Goal: Obtain resource: Download file/media

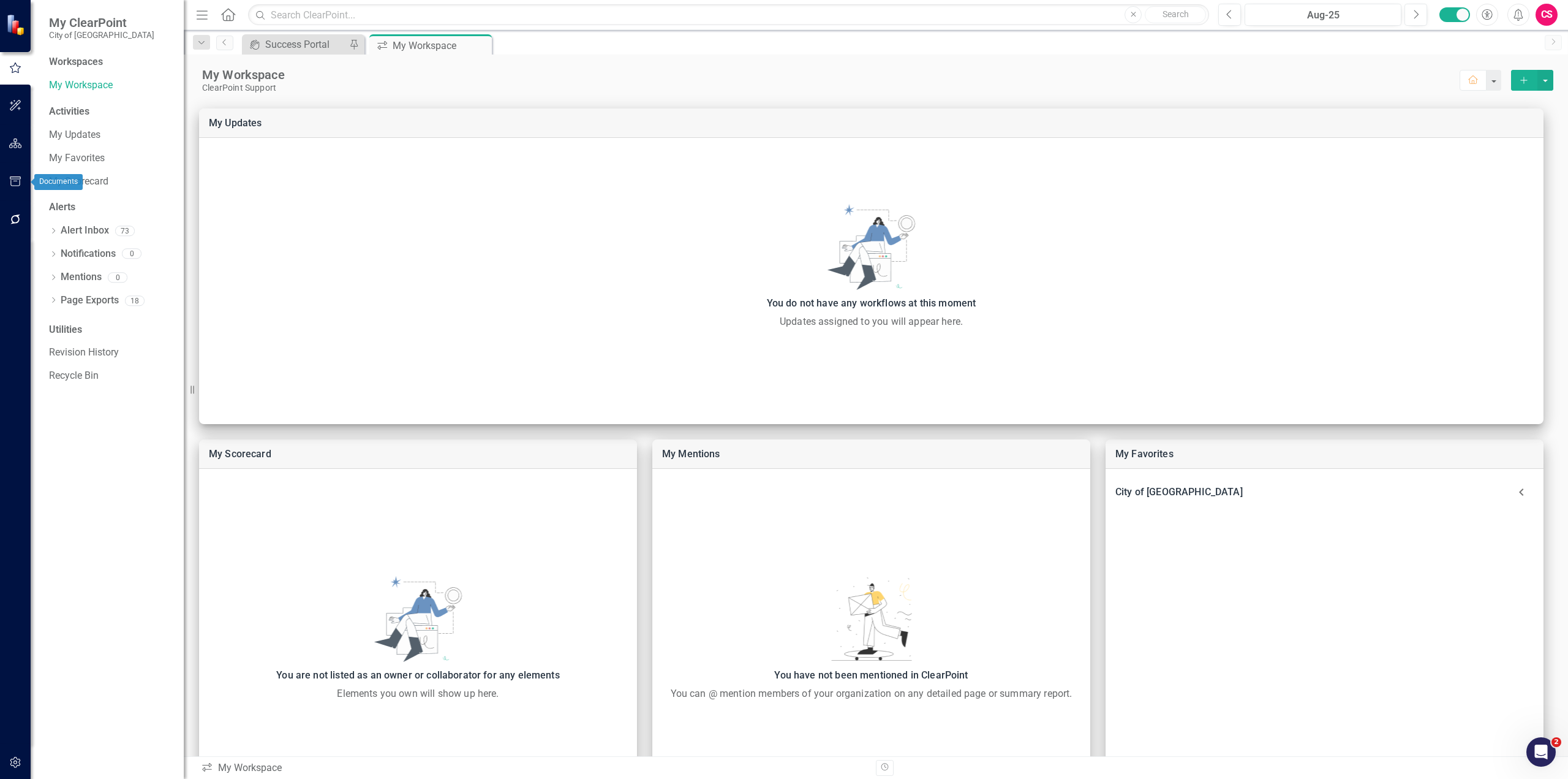
click at [24, 188] on button "button" at bounding box center [15, 182] width 27 height 25
click at [95, 89] on link "Briefing Books" at bounding box center [110, 85] width 122 height 14
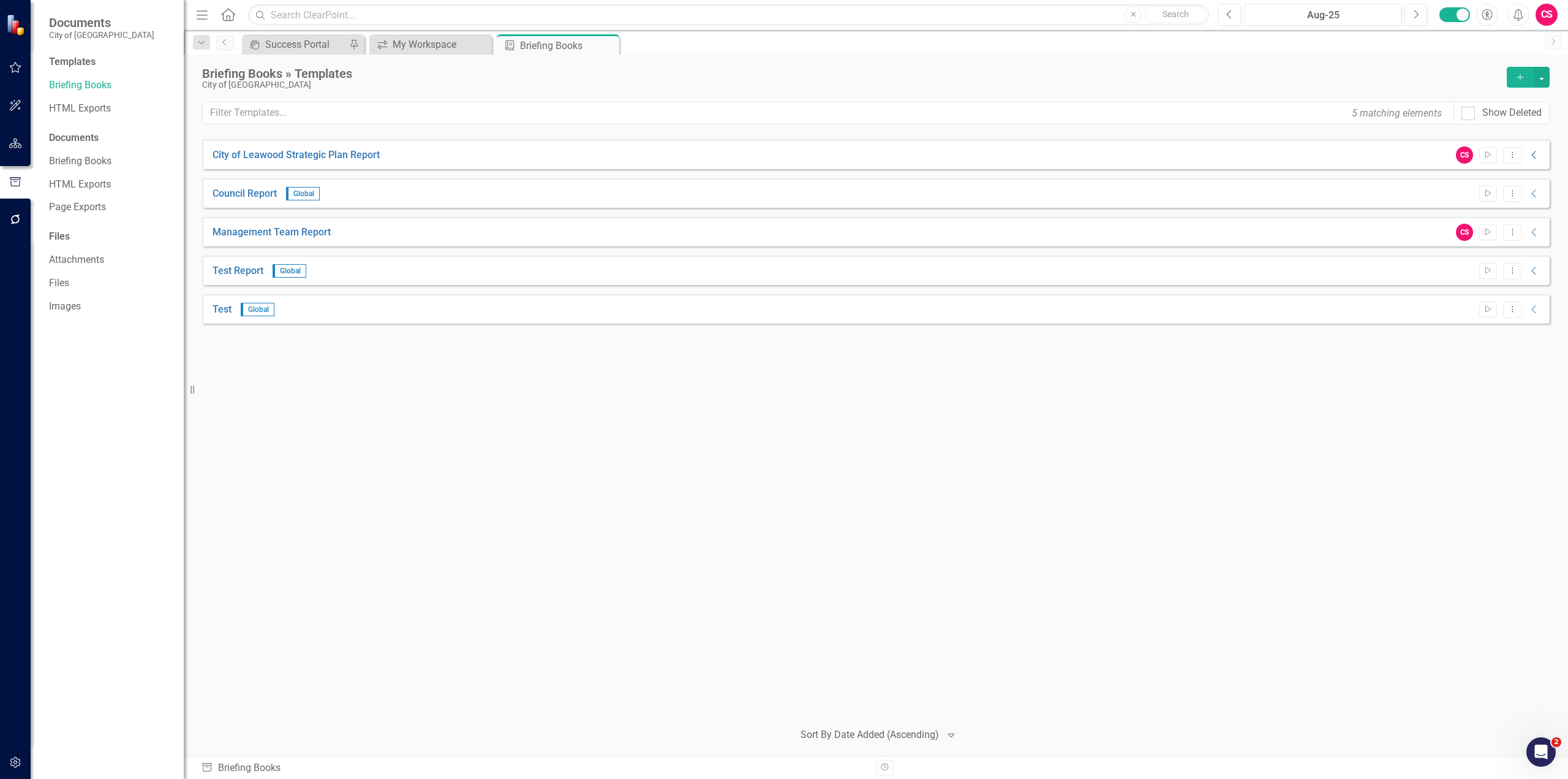
click at [1535, 152] on icon "Collapse" at bounding box center [1534, 154] width 12 height 9
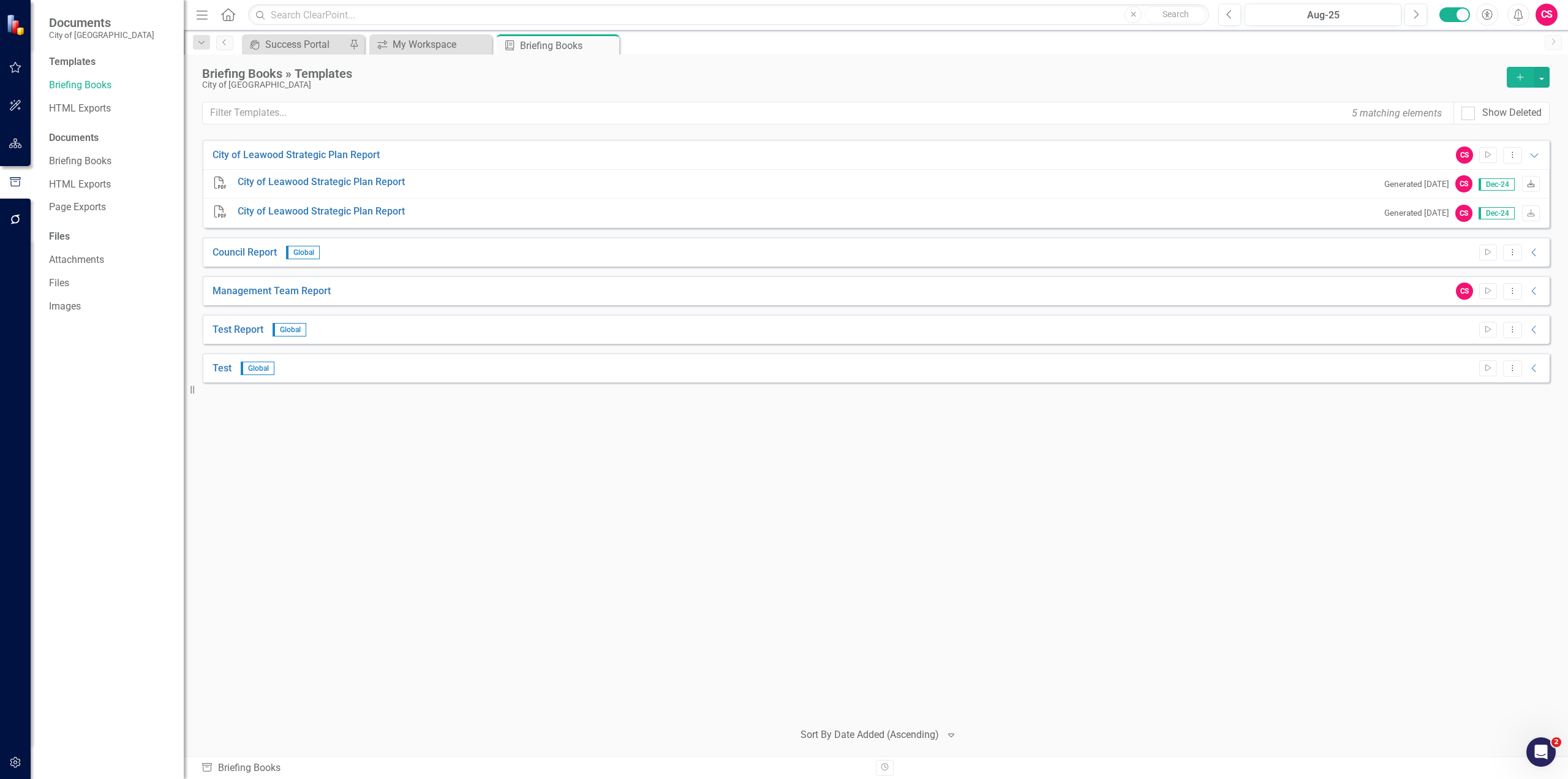
click at [1528, 180] on link "Download" at bounding box center [1530, 184] width 18 height 16
click at [1536, 251] on icon "Collapse" at bounding box center [1534, 252] width 12 height 9
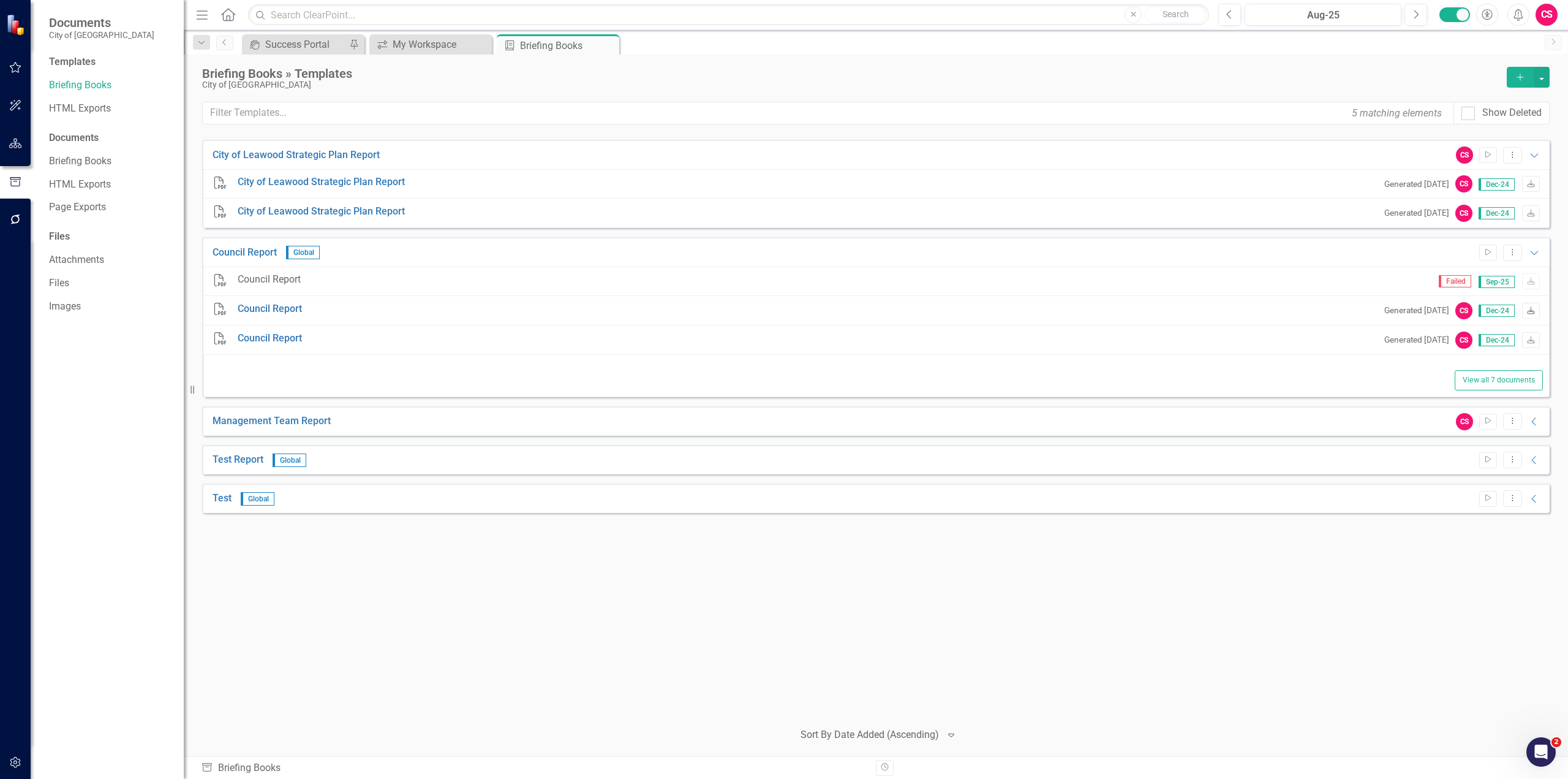
click at [1528, 309] on icon "Download" at bounding box center [1531, 312] width 9 height 8
click at [1536, 255] on icon "Expanded" at bounding box center [1534, 252] width 12 height 9
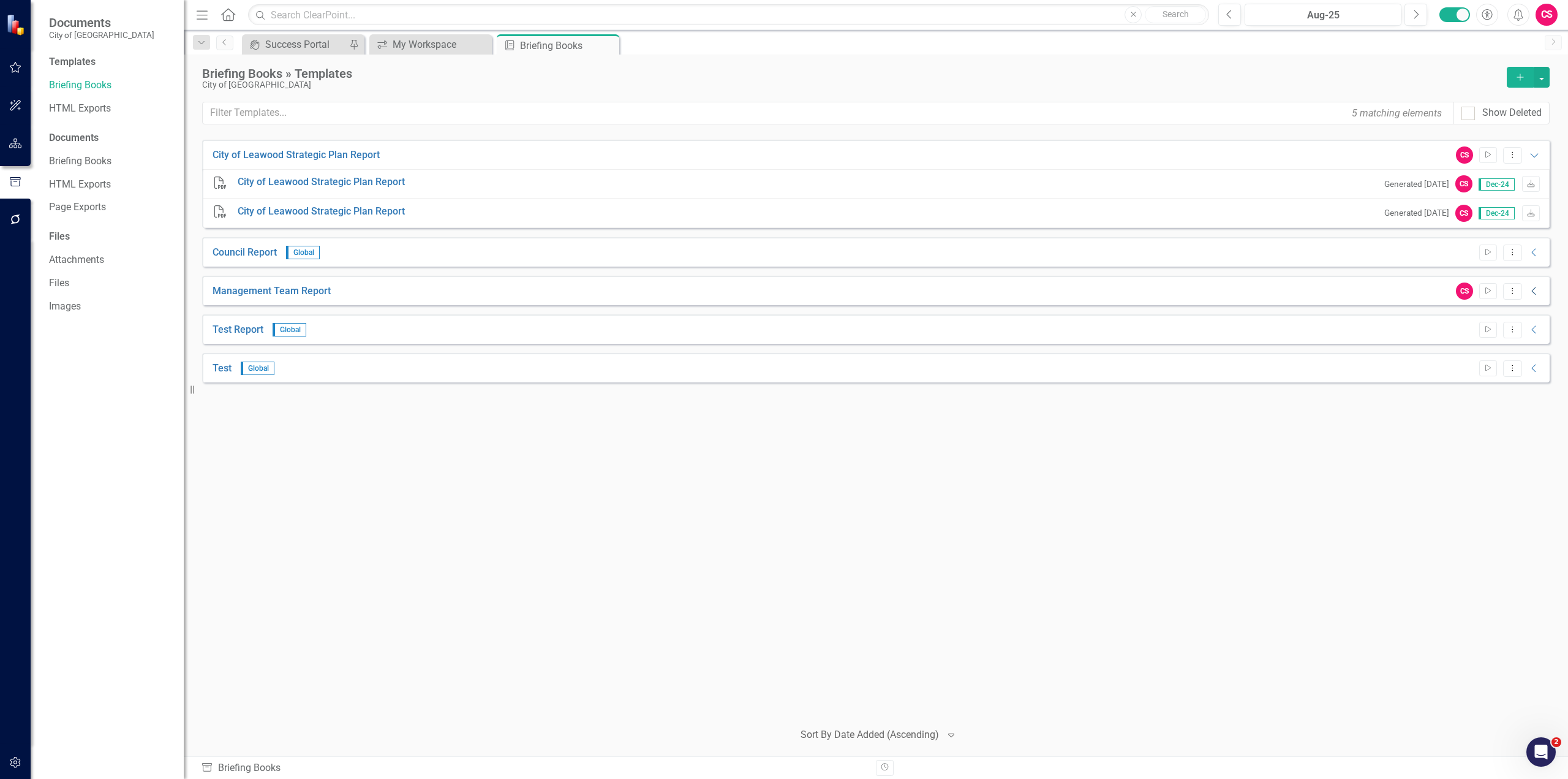
click at [1537, 294] on icon "Collapse" at bounding box center [1534, 291] width 12 height 9
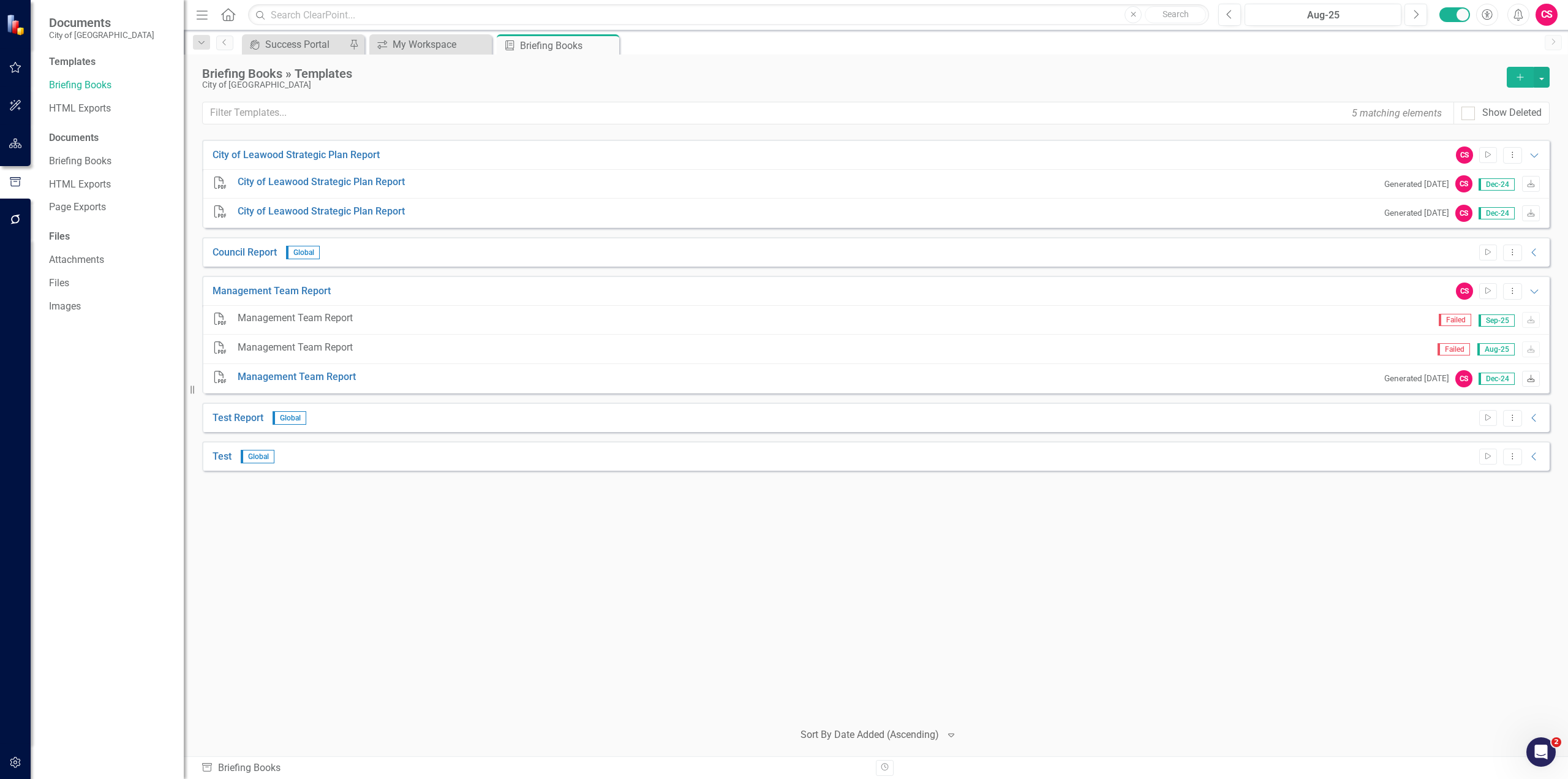
click at [1522, 384] on link "Download" at bounding box center [1530, 379] width 18 height 16
click at [1513, 410] on button "Dropdown Menu" at bounding box center [1512, 418] width 19 height 17
click at [1467, 516] on link "Copy Duplicate Template" at bounding box center [1464, 507] width 113 height 23
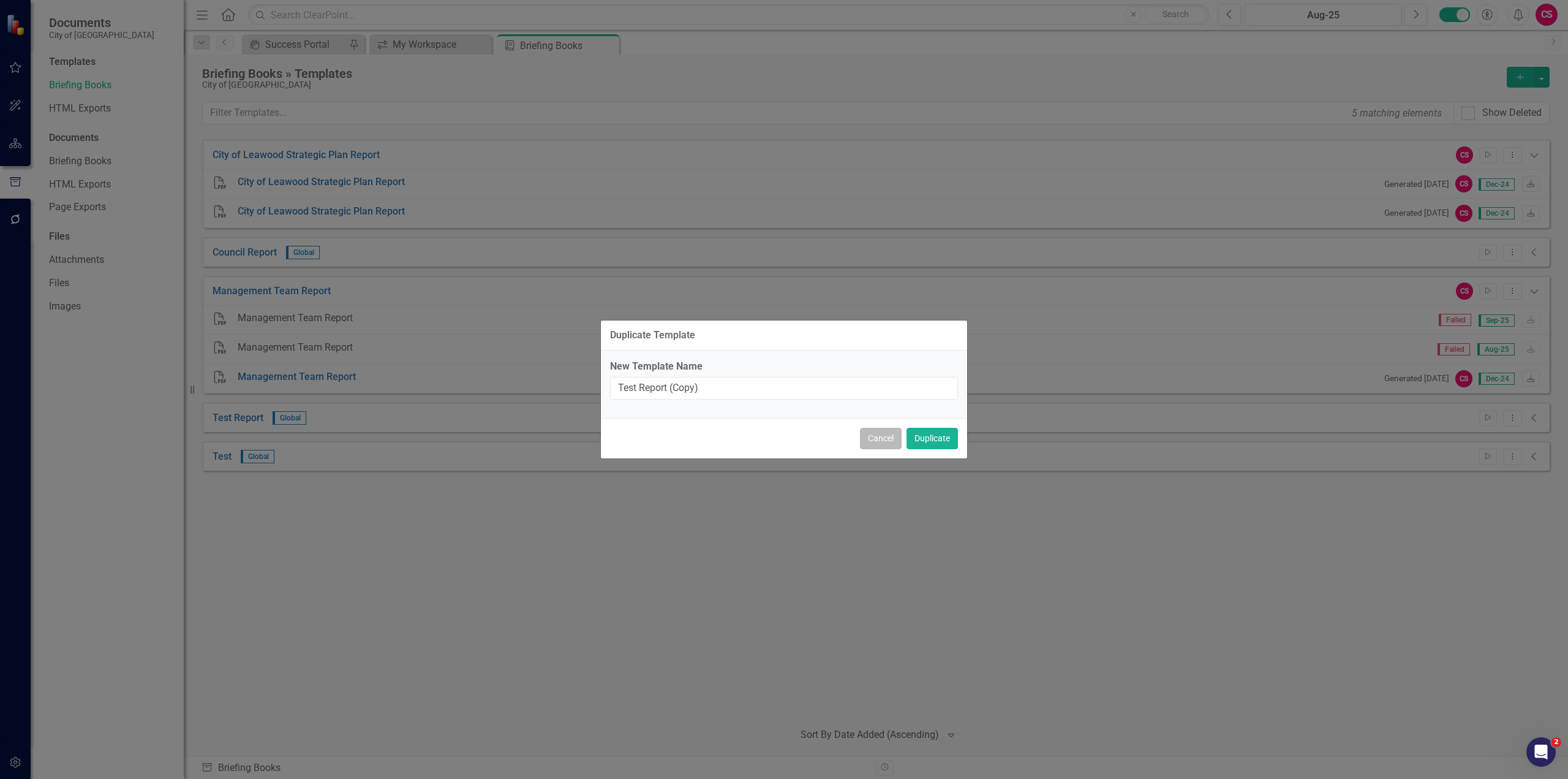
click at [883, 438] on button "Cancel" at bounding box center [881, 438] width 41 height 22
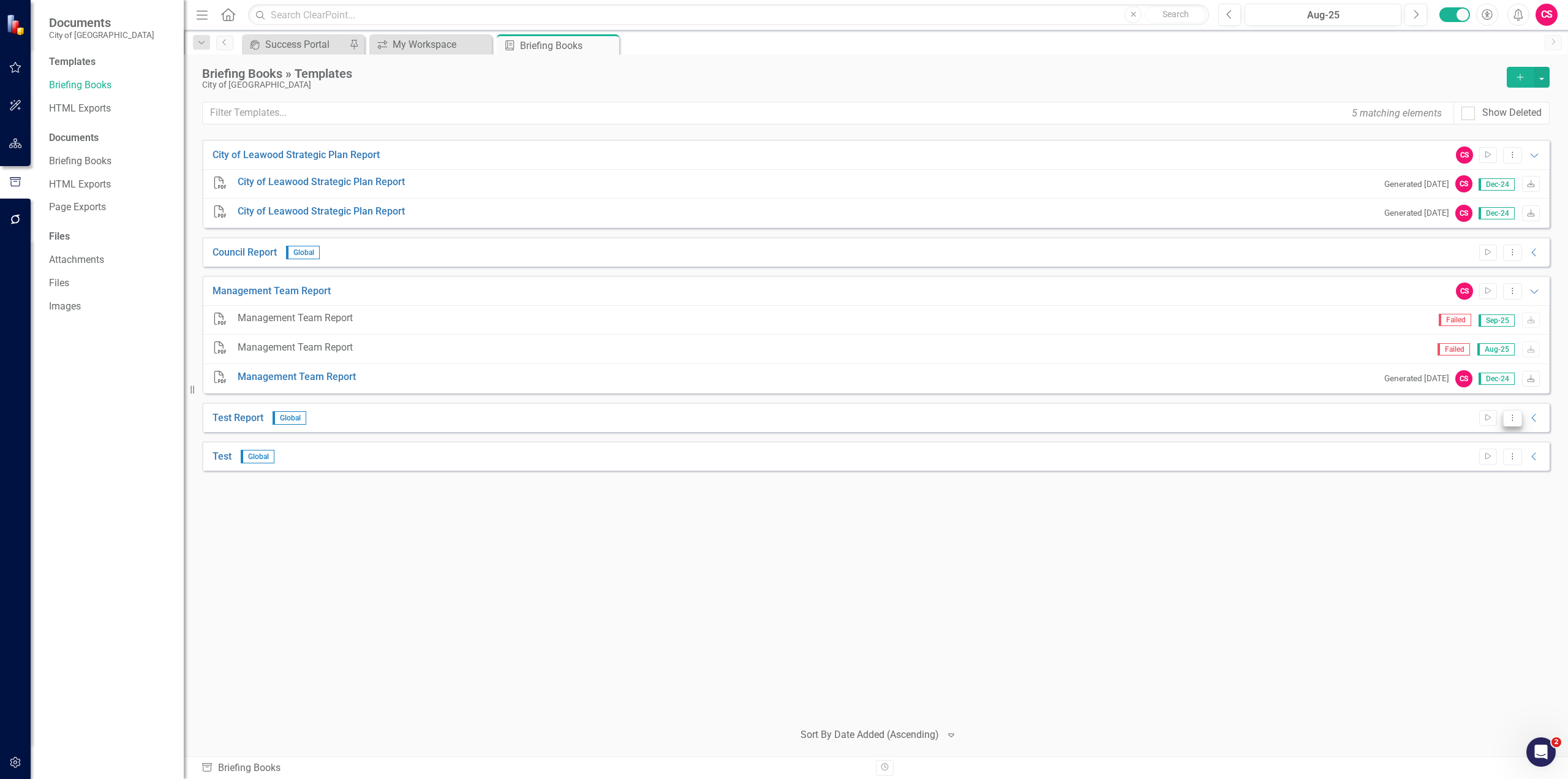
click at [1514, 413] on button "Dropdown Menu" at bounding box center [1512, 418] width 19 height 17
click at [1478, 531] on link "Trash Delete Template" at bounding box center [1464, 529] width 113 height 23
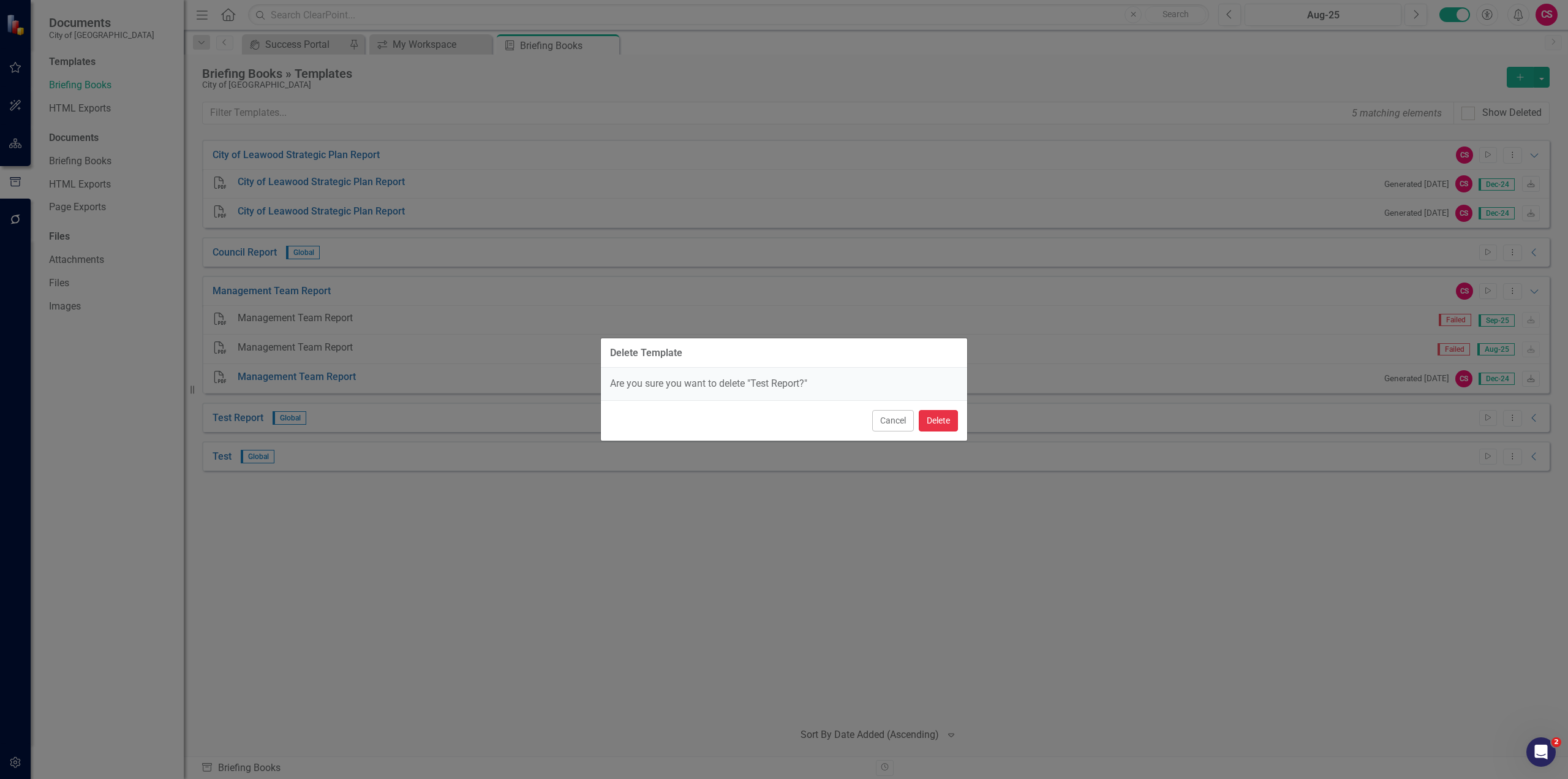
click at [938, 417] on button "Delete" at bounding box center [939, 420] width 40 height 22
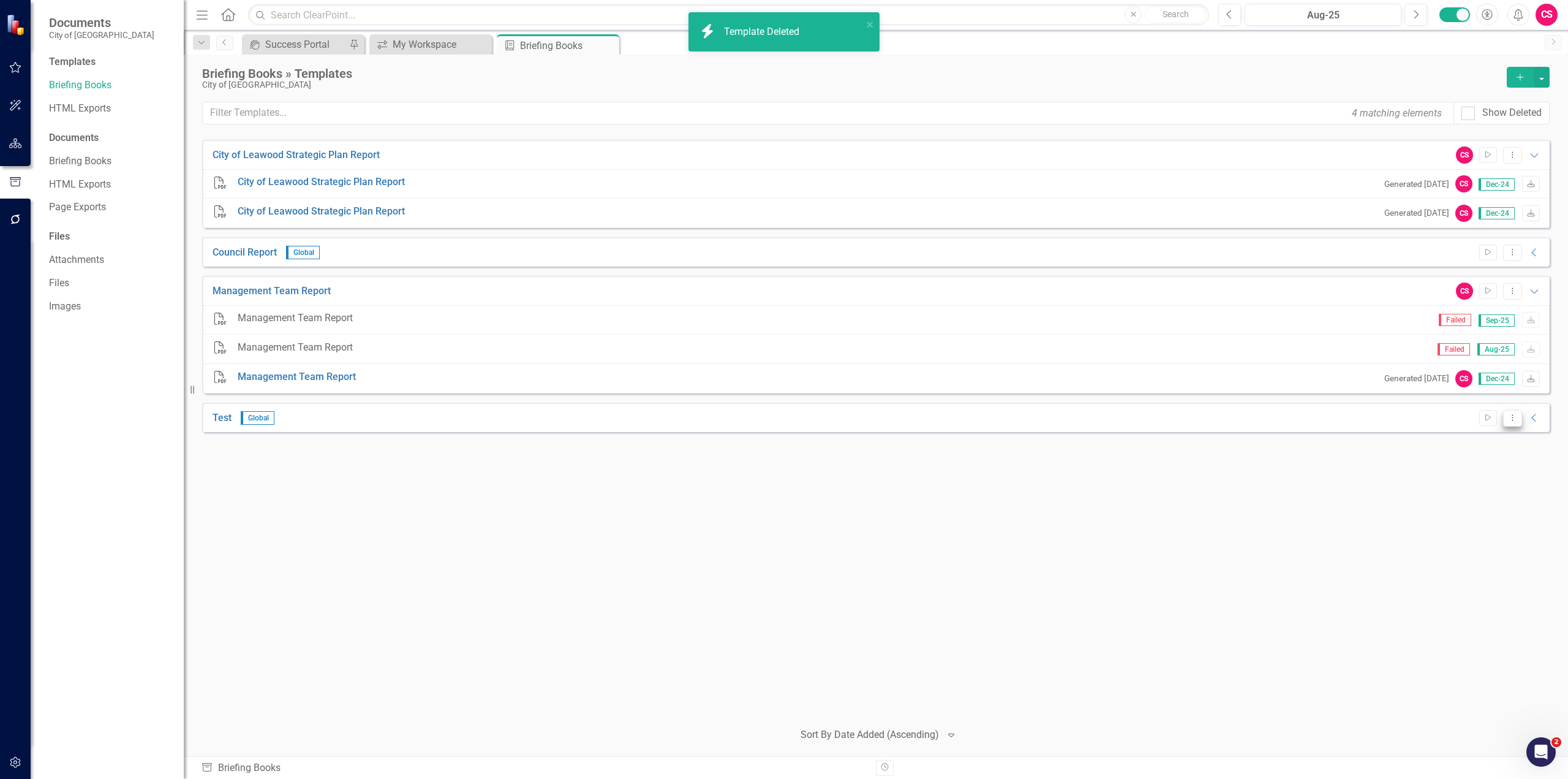
click at [1511, 410] on button "Dropdown Menu" at bounding box center [1512, 418] width 19 height 17
click at [1464, 530] on link "Trash Delete Template" at bounding box center [1464, 529] width 113 height 23
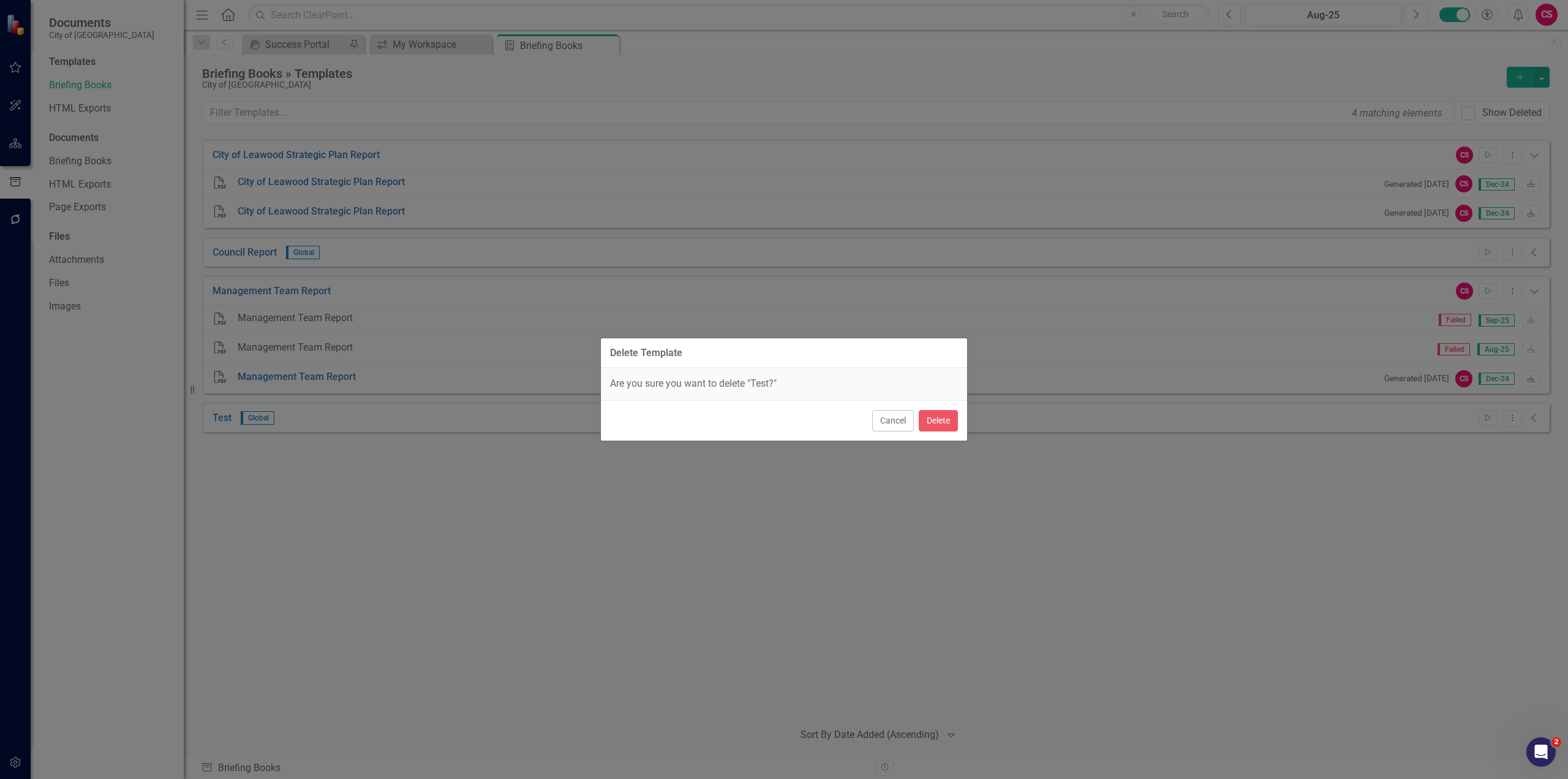
click at [958, 418] on div "Cancel Delete" at bounding box center [784, 420] width 366 height 41
click at [949, 418] on button "Delete" at bounding box center [939, 420] width 40 height 22
